Goal: Task Accomplishment & Management: Use online tool/utility

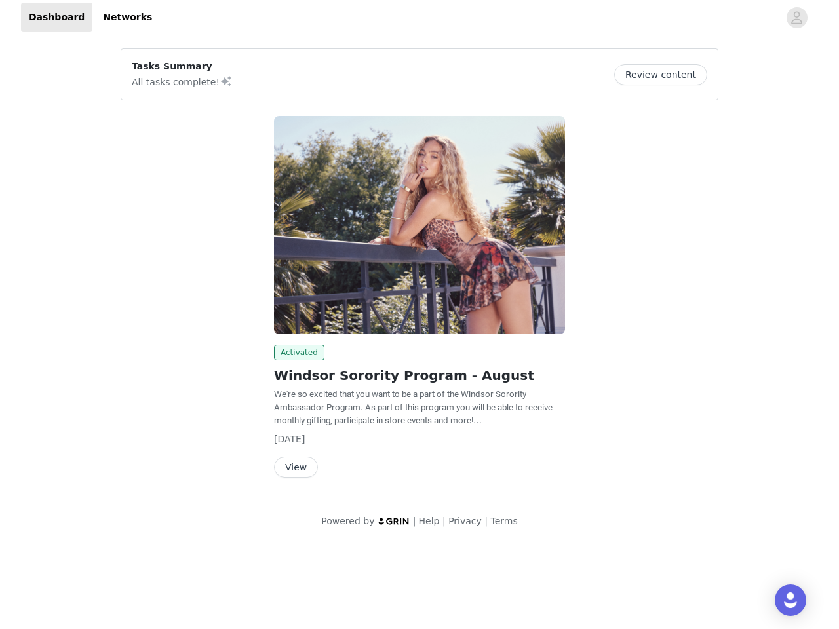
click at [419, 272] on img at bounding box center [419, 225] width 291 height 218
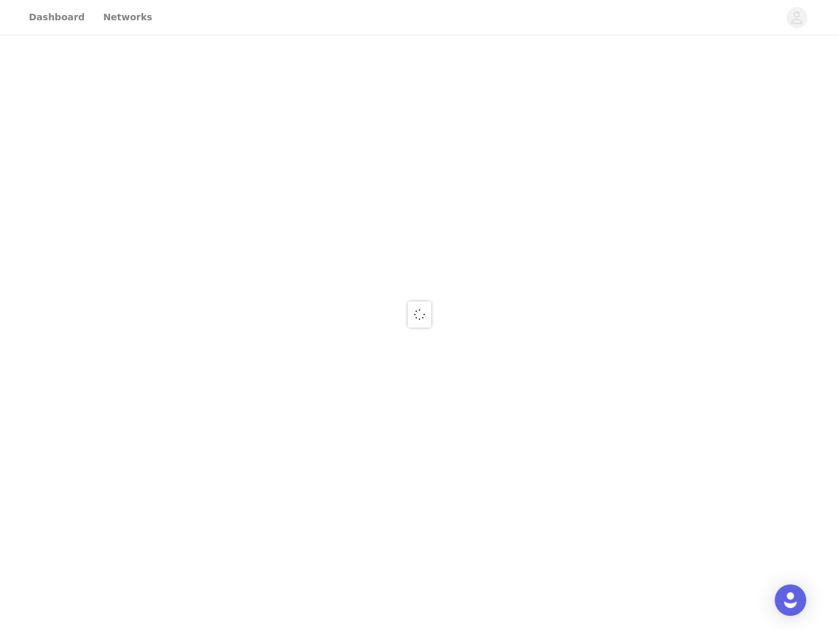
click at [419, 18] on div at bounding box center [419, 314] width 839 height 629
click at [797, 18] on div at bounding box center [419, 314] width 839 height 629
click at [665, 75] on div at bounding box center [419, 314] width 839 height 629
click at [419, 225] on div at bounding box center [419, 314] width 839 height 629
click at [297, 353] on div at bounding box center [419, 314] width 839 height 629
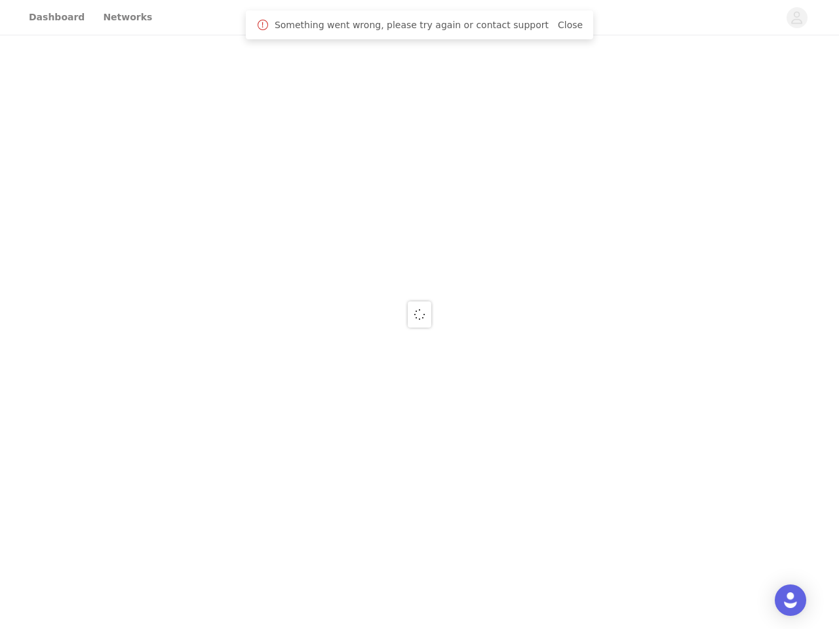
click at [295, 467] on div at bounding box center [419, 314] width 839 height 629
click at [790, 600] on img "Open Intercom Messenger" at bounding box center [790, 600] width 16 height 16
